Goal: Information Seeking & Learning: Learn about a topic

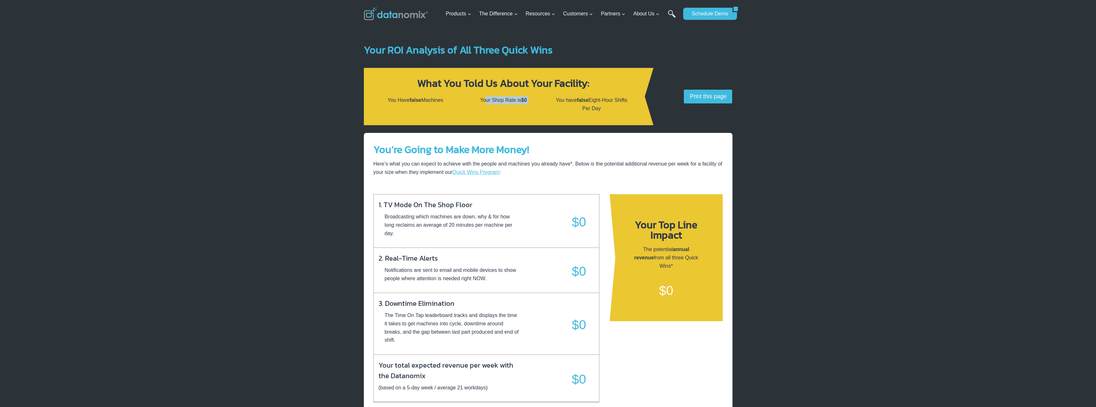
drag, startPoint x: 485, startPoint y: 102, endPoint x: 552, endPoint y: 101, distance: 67.2
click at [552, 101] on div "You Have false Machines Your Shop Rate is $0 You have false Eight-Hour Shifts P…" at bounding box center [503, 104] width 269 height 32
click at [552, 102] on div "You Have false Machines Your Shop Rate is $0 You have false Eight-Hour Shifts P…" at bounding box center [503, 104] width 269 height 32
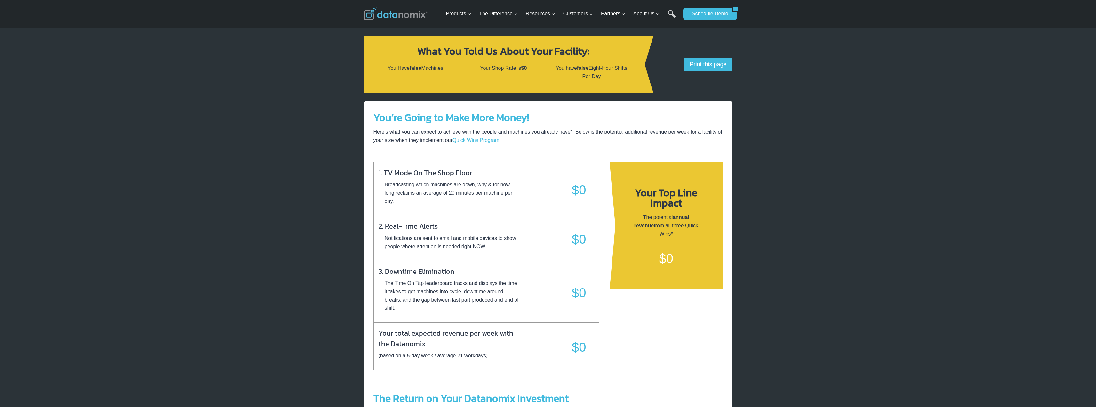
click at [447, 173] on h4 "1. TV Mode On The Shop Floor" at bounding box center [425, 171] width 94 height 14
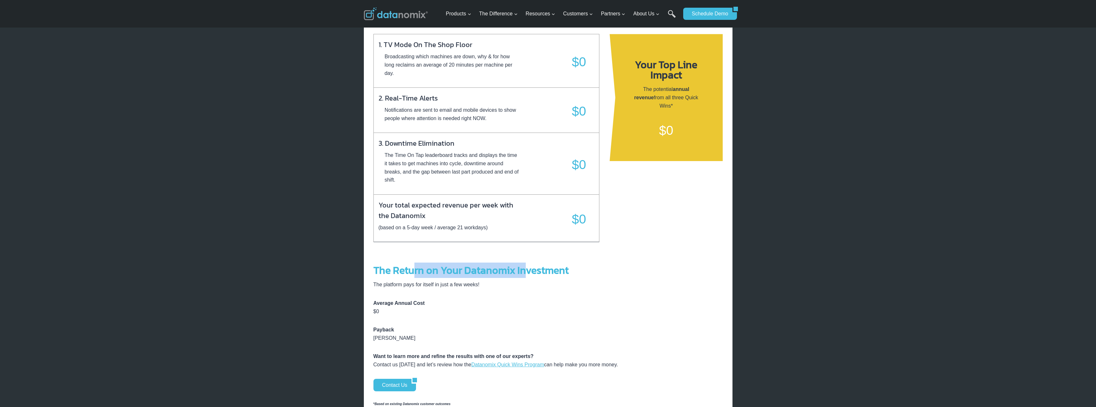
drag, startPoint x: 413, startPoint y: 277, endPoint x: 527, endPoint y: 273, distance: 114.0
click at [527, 273] on strong "The Return on Your Datanomix Investment" at bounding box center [470, 269] width 195 height 15
drag, startPoint x: 425, startPoint y: 229, endPoint x: 477, endPoint y: 228, distance: 52.5
click at [477, 228] on p "(based on a 5-day week / average 21 workdays)" at bounding box center [432, 227] width 109 height 8
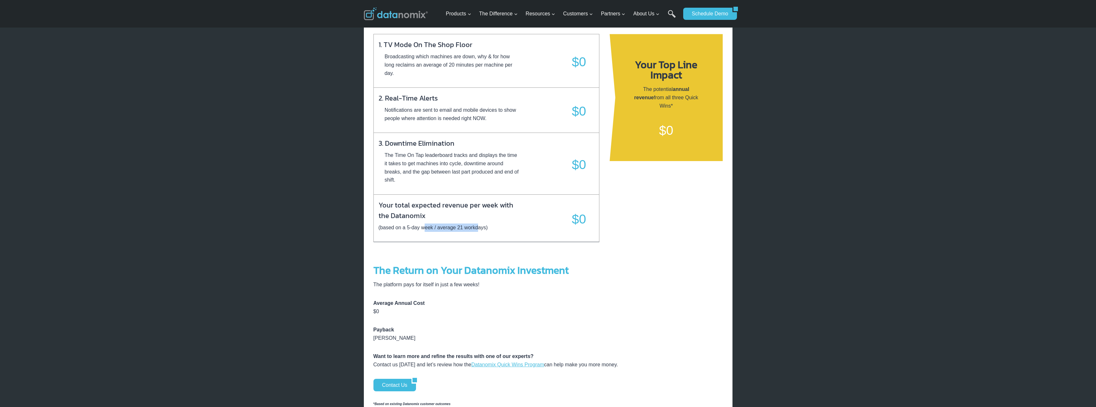
click at [477, 228] on p "(based on a 5-day week / average 21 workdays)" at bounding box center [432, 227] width 109 height 8
drag, startPoint x: 431, startPoint y: 206, endPoint x: 495, endPoint y: 218, distance: 65.7
click at [495, 218] on h4 "Your total expected revenue per week with the Datanomix" at bounding box center [448, 208] width 140 height 25
click at [490, 232] on div "Your total expected revenue per week with the Datanomix (based on a 5-day week …" at bounding box center [486, 218] width 226 height 48
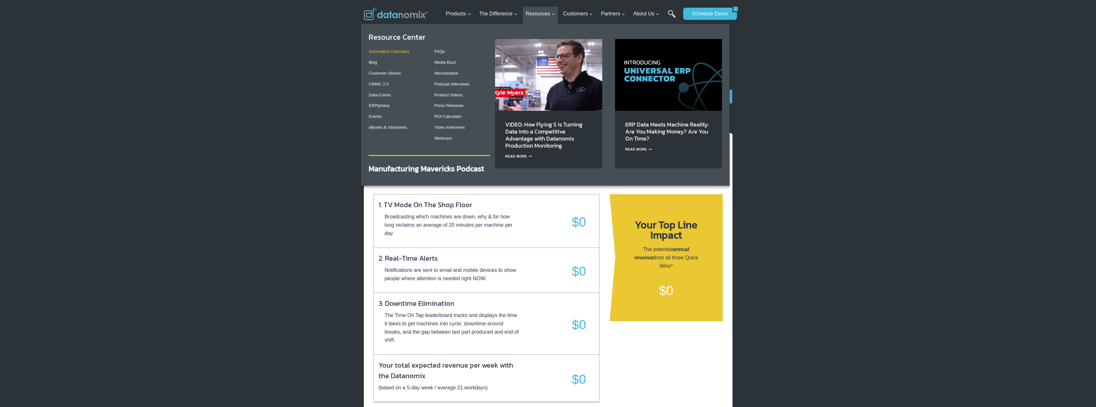
click at [405, 51] on link "Automation Calculator" at bounding box center [389, 51] width 41 height 5
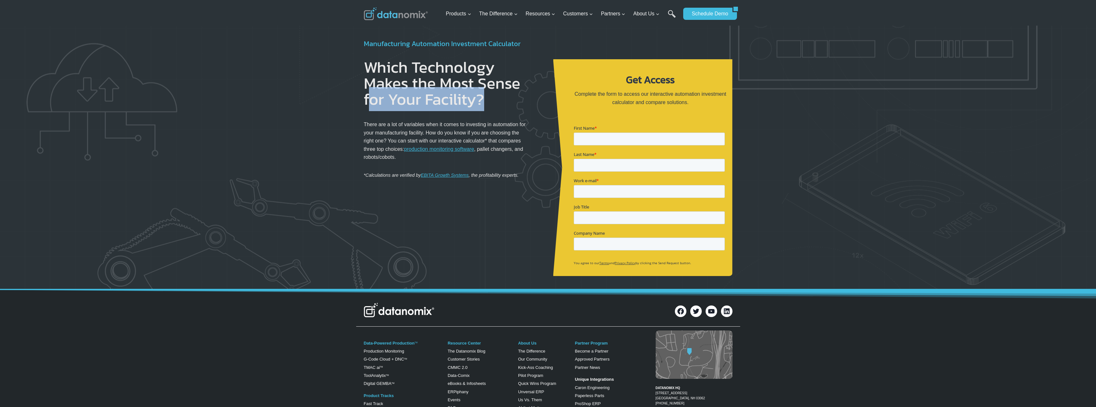
drag, startPoint x: 402, startPoint y: 99, endPoint x: 489, endPoint y: 97, distance: 87.0
click at [489, 97] on h1 "Which Technology Makes the Most Sense for Your Facility?" at bounding box center [446, 83] width 164 height 48
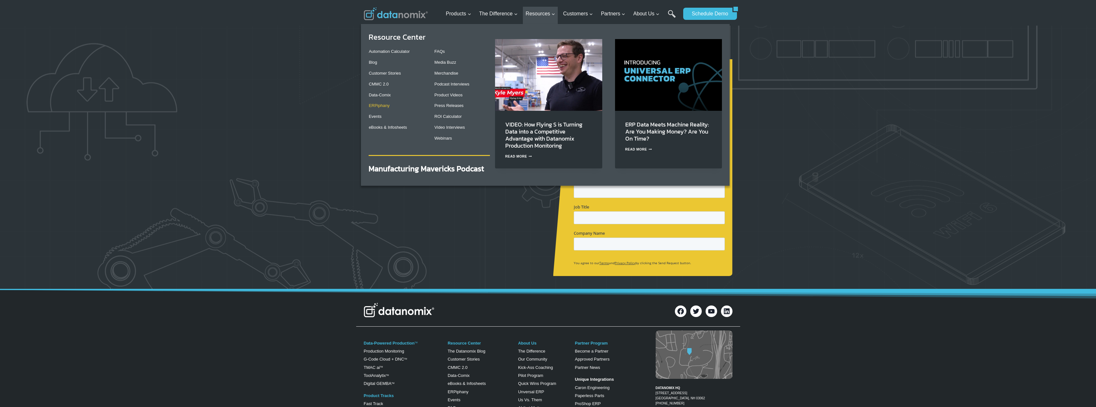
click at [382, 106] on link "ERPiphany" at bounding box center [379, 105] width 21 height 5
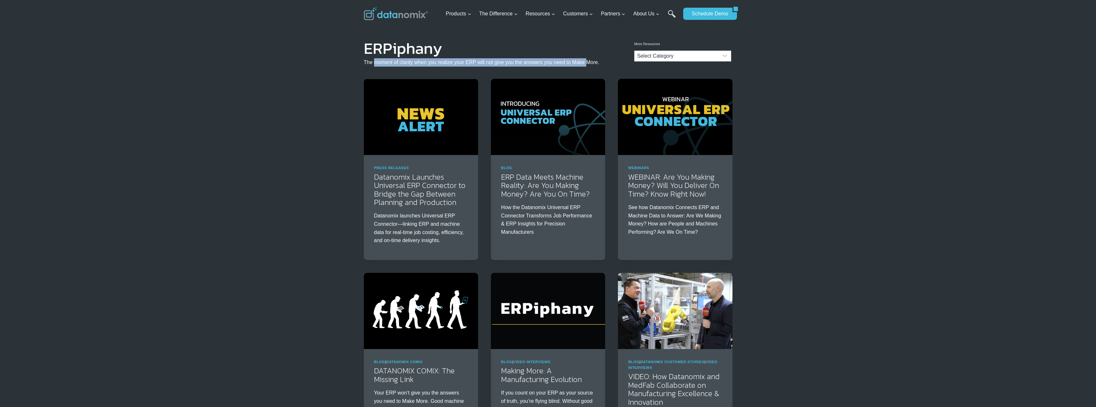
drag, startPoint x: 373, startPoint y: 61, endPoint x: 589, endPoint y: 64, distance: 216.0
click at [587, 65] on p "The moment of clarity when you realize your ERP will not give you the answers y…" at bounding box center [481, 62] width 235 height 8
click at [590, 63] on p "The moment of clarity when you realize your ERP will not give you the answers y…" at bounding box center [481, 62] width 235 height 8
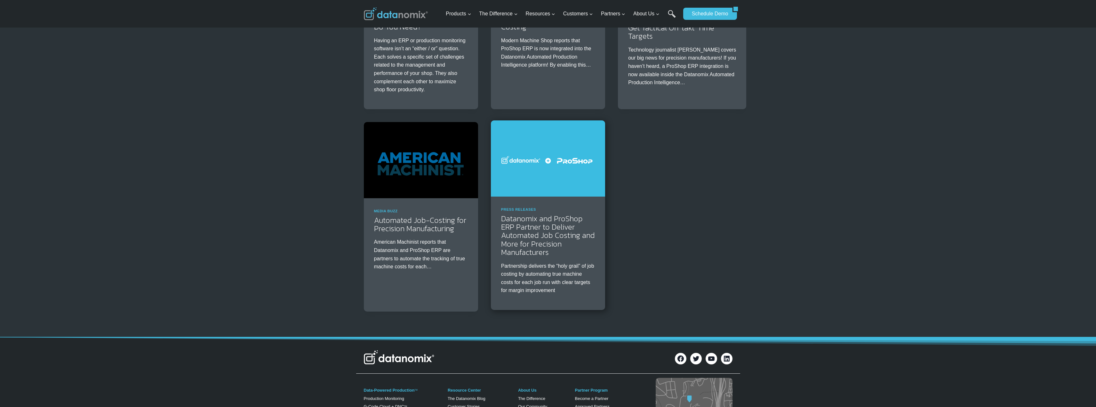
scroll to position [800, 0]
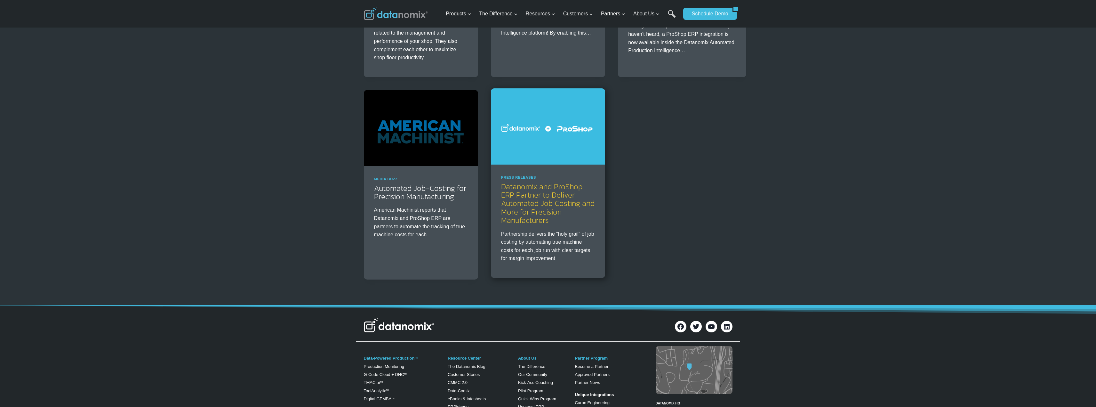
click at [537, 201] on link "Datanomix and ProShop ERP Partner to Deliver Automated Job Costing and More for…" at bounding box center [548, 203] width 94 height 45
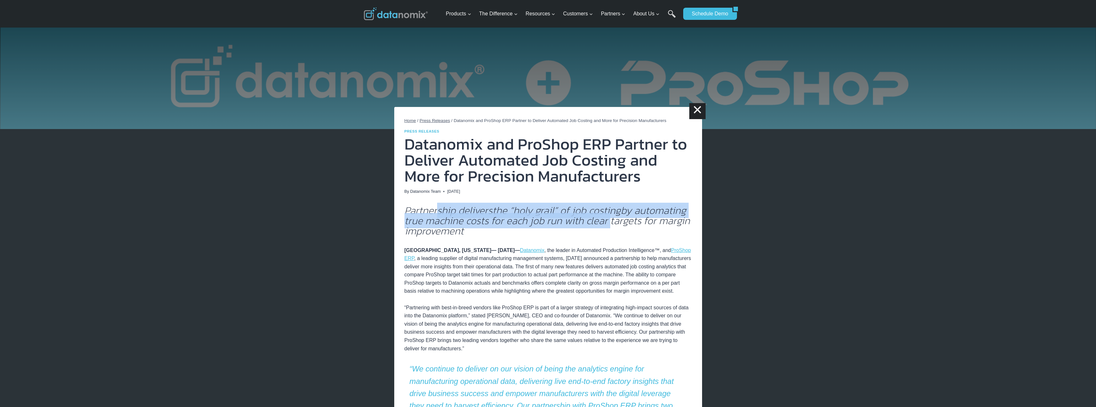
drag, startPoint x: 438, startPoint y: 210, endPoint x: 606, endPoint y: 219, distance: 167.9
click at [606, 219] on em "Partnership delivers the “holy grail” of job costing by automating true machine…" at bounding box center [546, 221] width 285 height 36
